Goal: Transaction & Acquisition: Purchase product/service

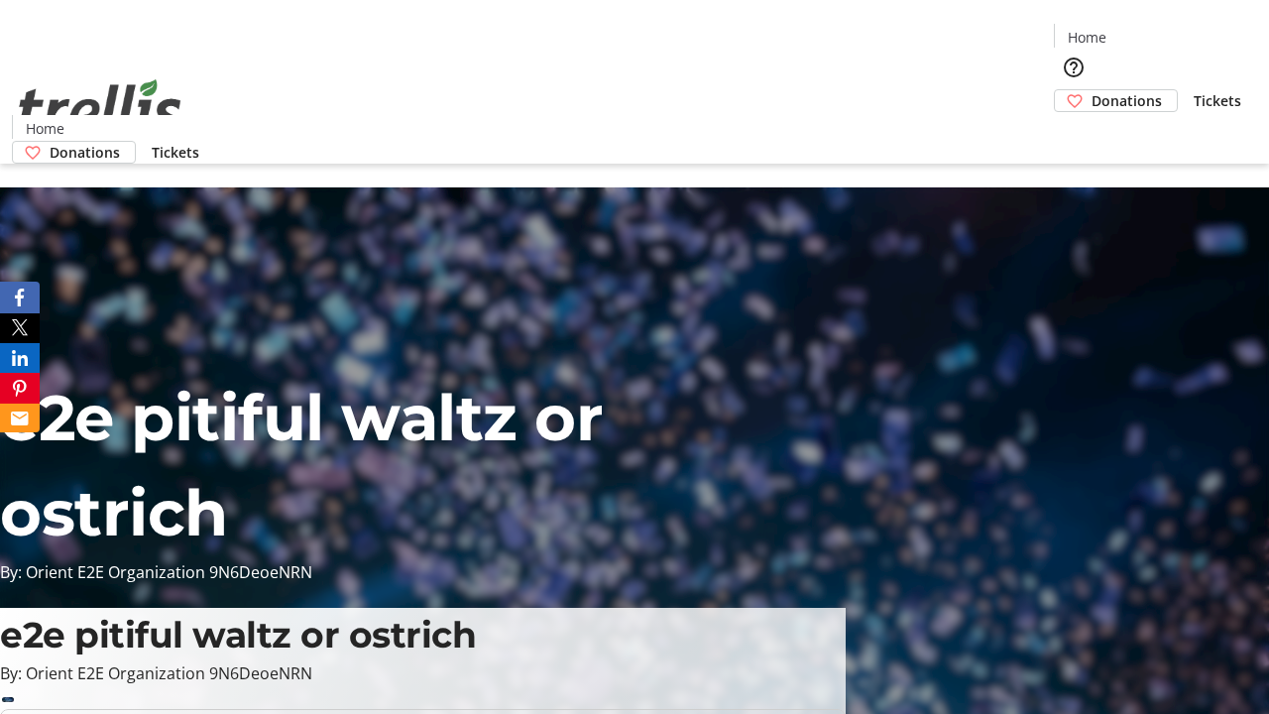
click at [1092, 90] on span "Donations" at bounding box center [1127, 100] width 70 height 21
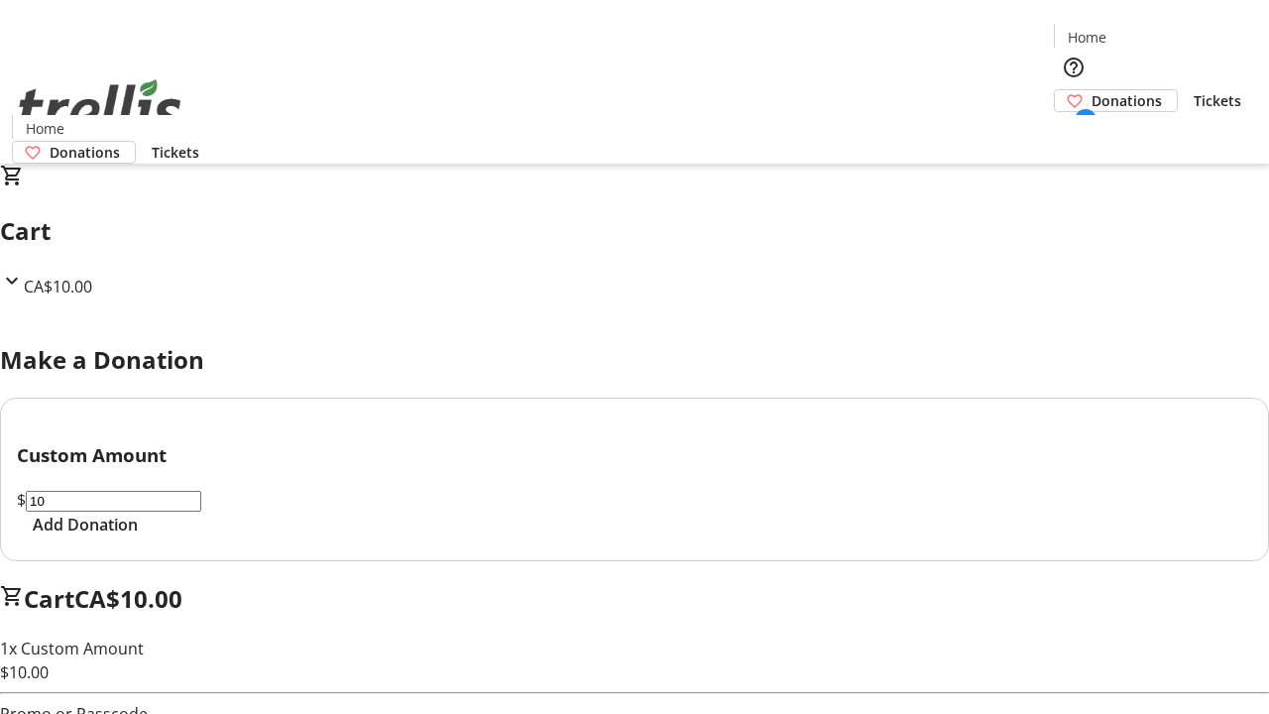
select select "CA"
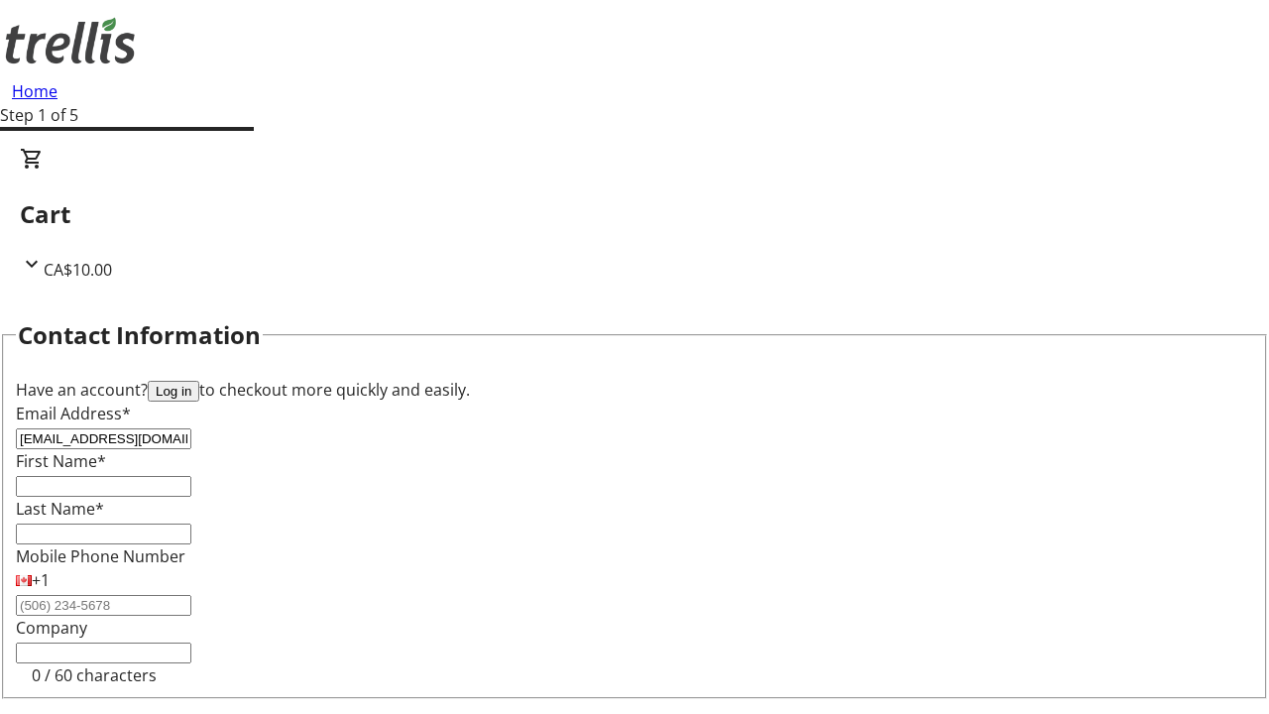
type input "[EMAIL_ADDRESS][DOMAIN_NAME]"
type input "Hailee"
type input "[PERSON_NAME]"
type input "[STREET_ADDRESS][PERSON_NAME]"
type input "Kelowna"
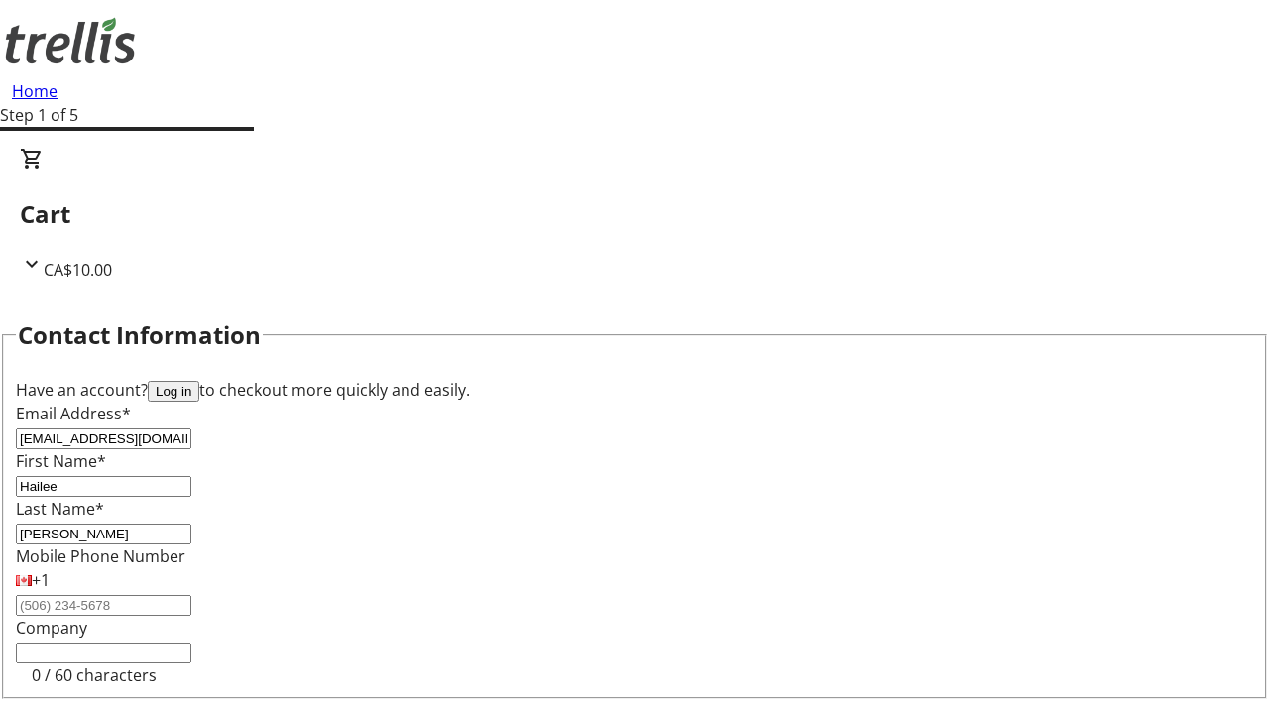
select select "BC"
type input "Kelowna"
type input "V1Y 0C2"
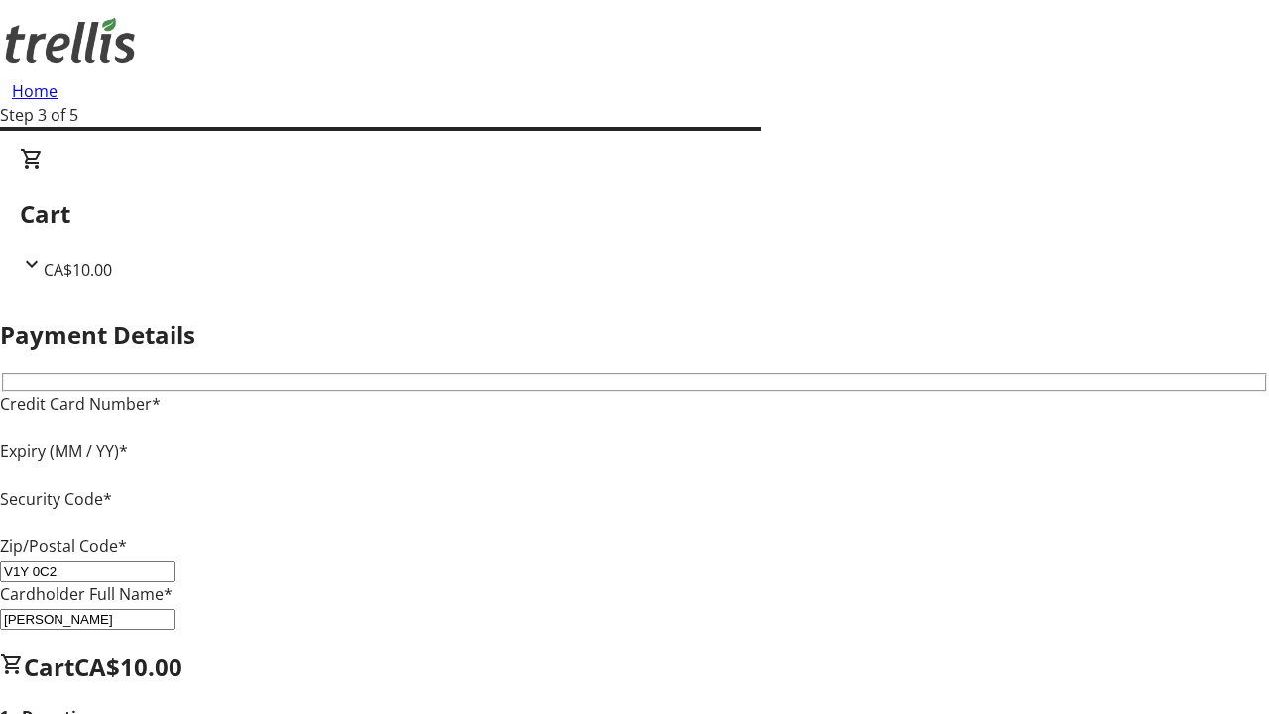
type input "V1Y 0C2"
